Goal: Information Seeking & Learning: Learn about a topic

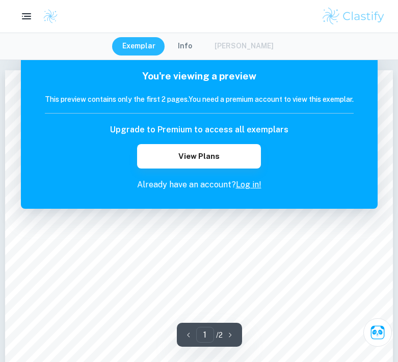
scroll to position [163, 0]
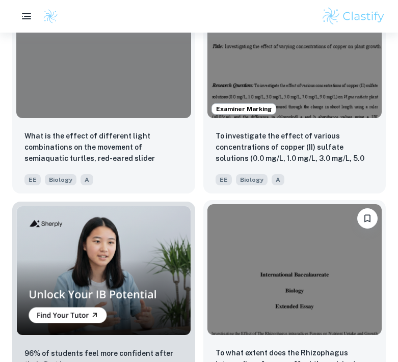
scroll to position [871, 0]
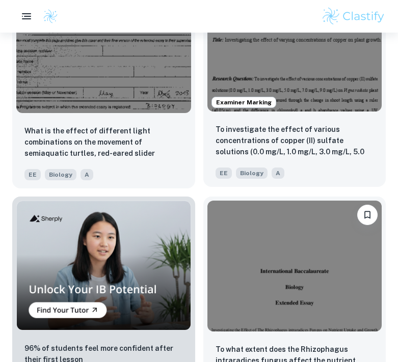
click at [278, 118] on div "To investigate the effect of various concentrations of copper (II) sulfate solu…" at bounding box center [294, 151] width 183 height 71
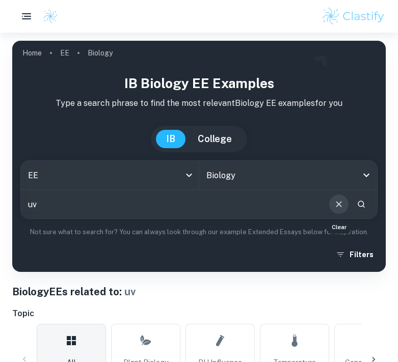
click at [343, 204] on icon "Clear" at bounding box center [338, 204] width 11 height 11
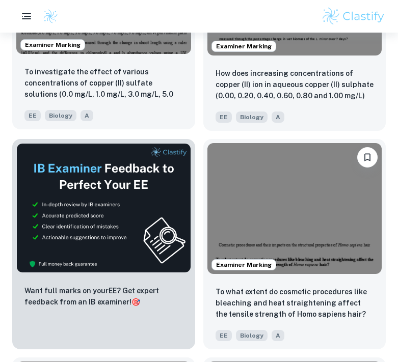
scroll to position [492, 0]
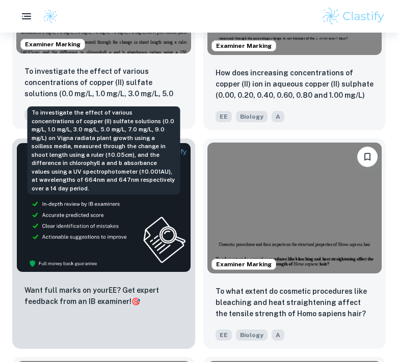
click at [140, 66] on p "To investigate the effect of various concentrations of copper (II) sulfate solu…" at bounding box center [103, 83] width 158 height 35
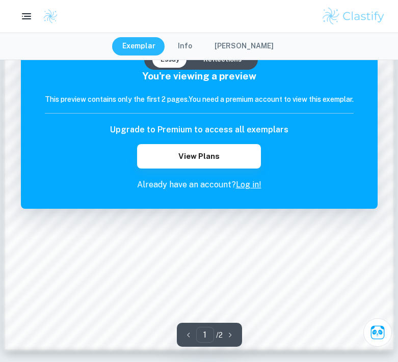
scroll to position [880, 0]
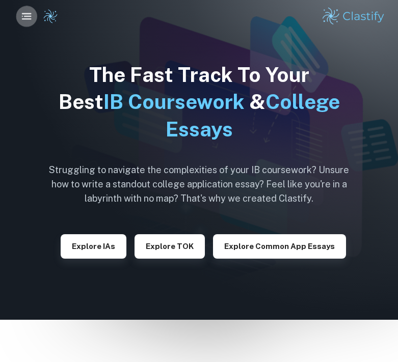
click at [21, 13] on icon "button" at bounding box center [26, 16] width 13 height 13
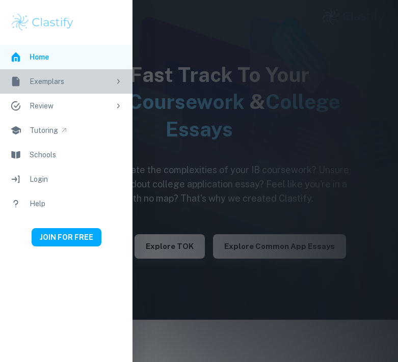
click at [57, 79] on div "Exemplars" at bounding box center [70, 81] width 80 height 11
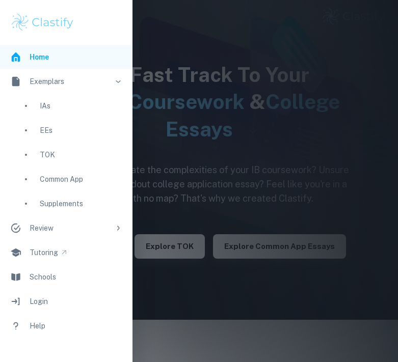
click at [47, 130] on div "EEs" at bounding box center [81, 130] width 83 height 11
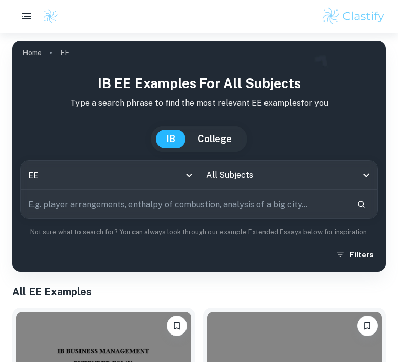
click at [230, 174] on input "All Subjects" at bounding box center [281, 175] width 154 height 19
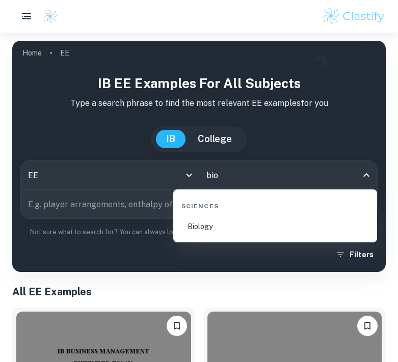
click at [233, 225] on li "Biology" at bounding box center [275, 226] width 196 height 23
type input "Biology"
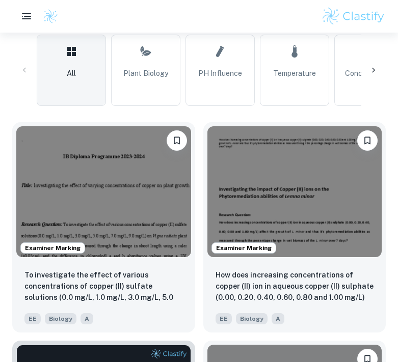
scroll to position [290, 0]
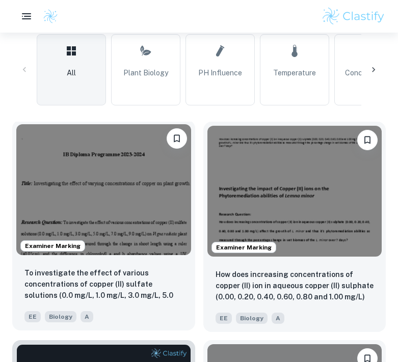
click at [153, 192] on img at bounding box center [103, 189] width 175 height 131
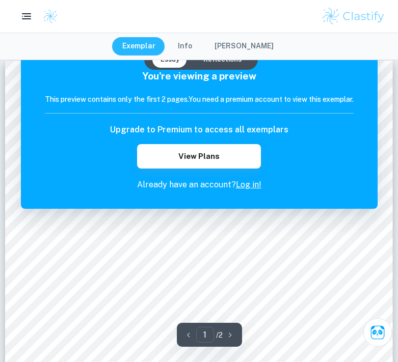
scroll to position [12, 0]
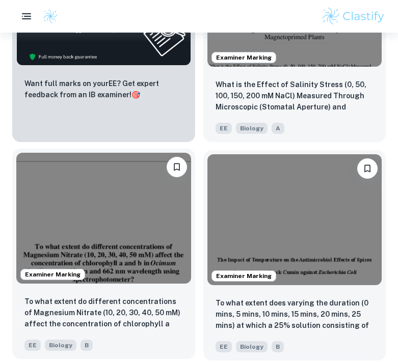
scroll to position [2445, 0]
